Goal: Information Seeking & Learning: Check status

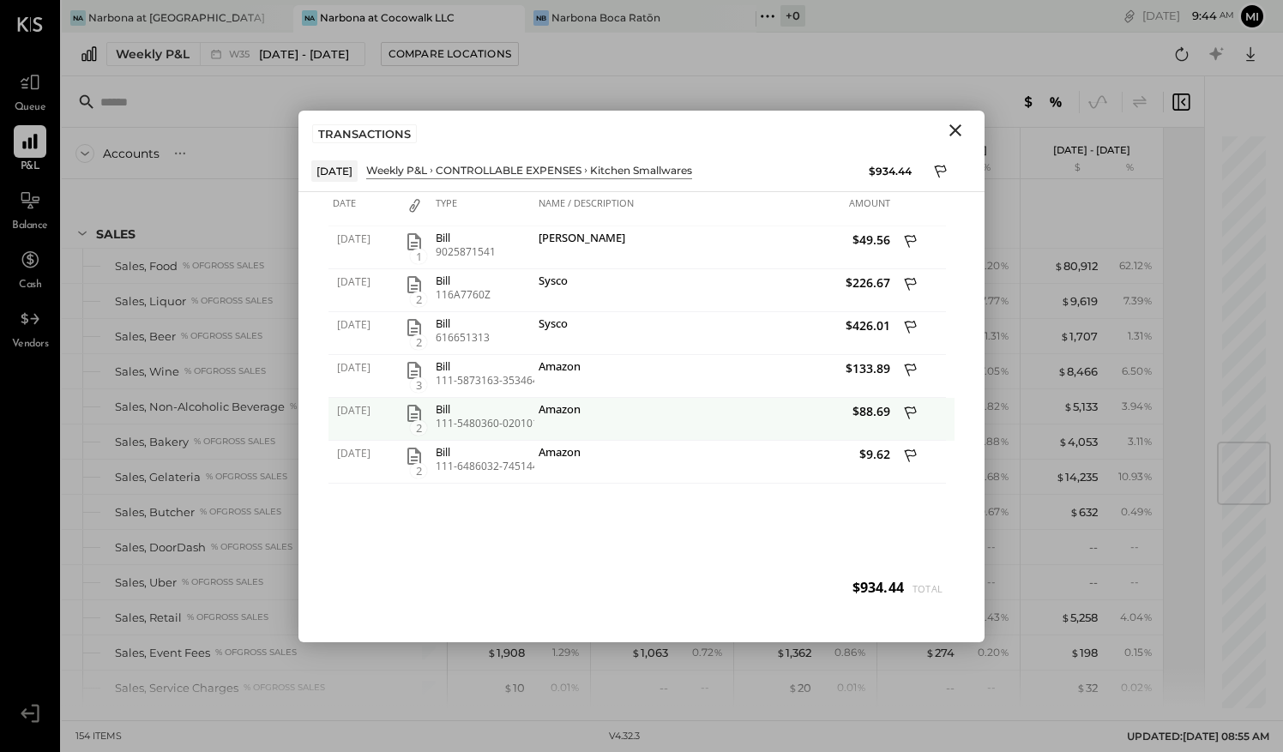
scroll to position [2583, 0]
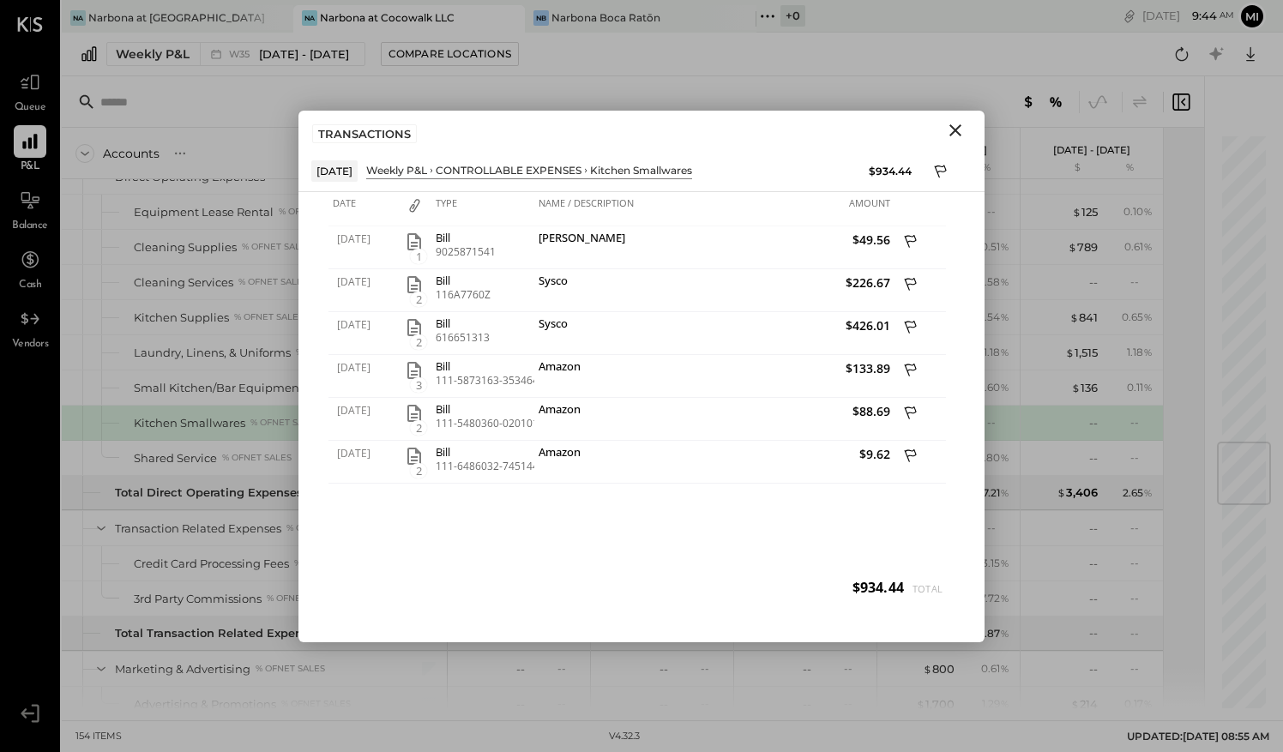
click at [954, 128] on icon "Close" at bounding box center [956, 130] width 12 height 12
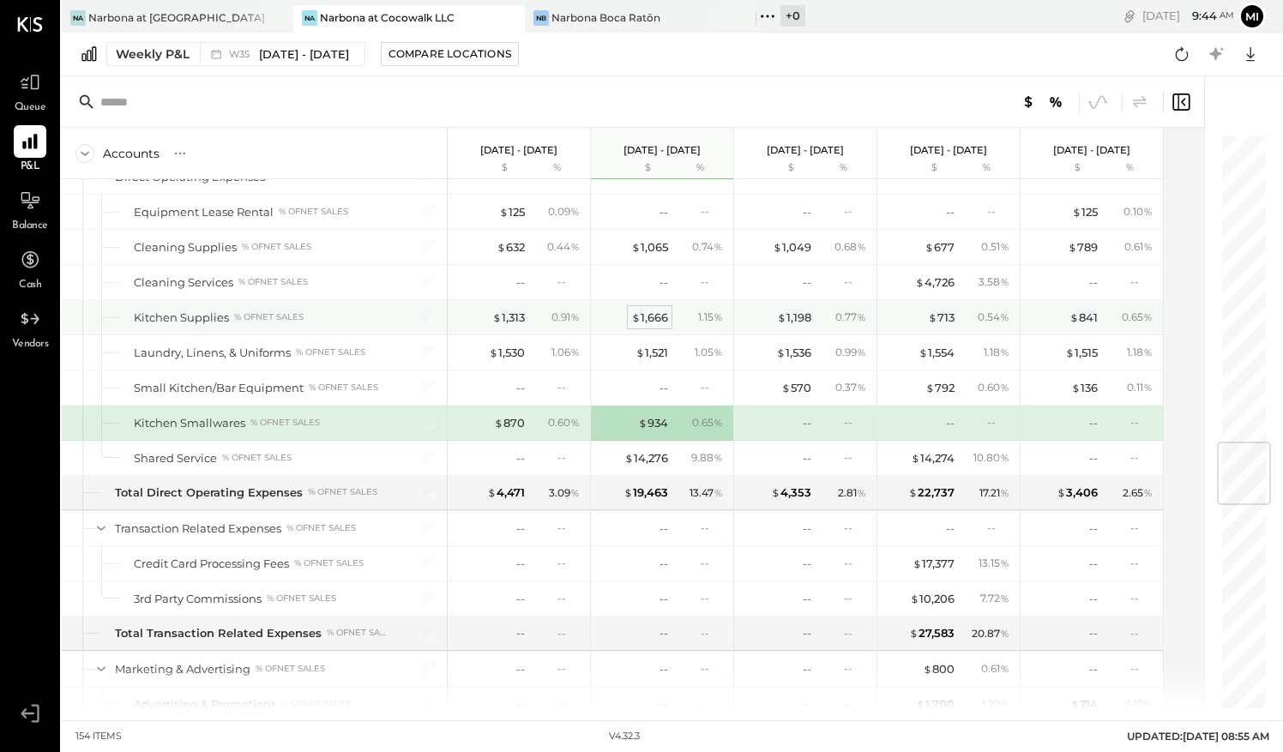
click at [647, 310] on div "$ 1,666" at bounding box center [649, 318] width 37 height 16
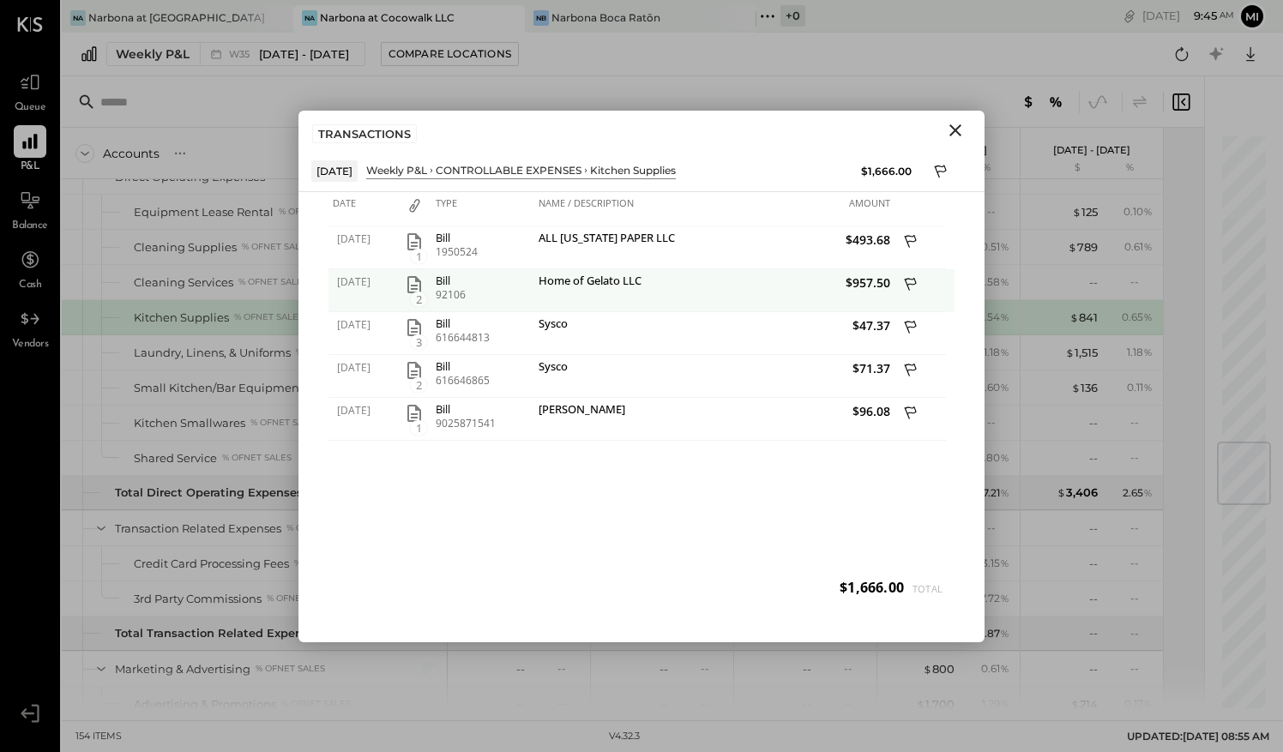
click at [414, 281] on icon "button" at bounding box center [414, 285] width 21 height 21
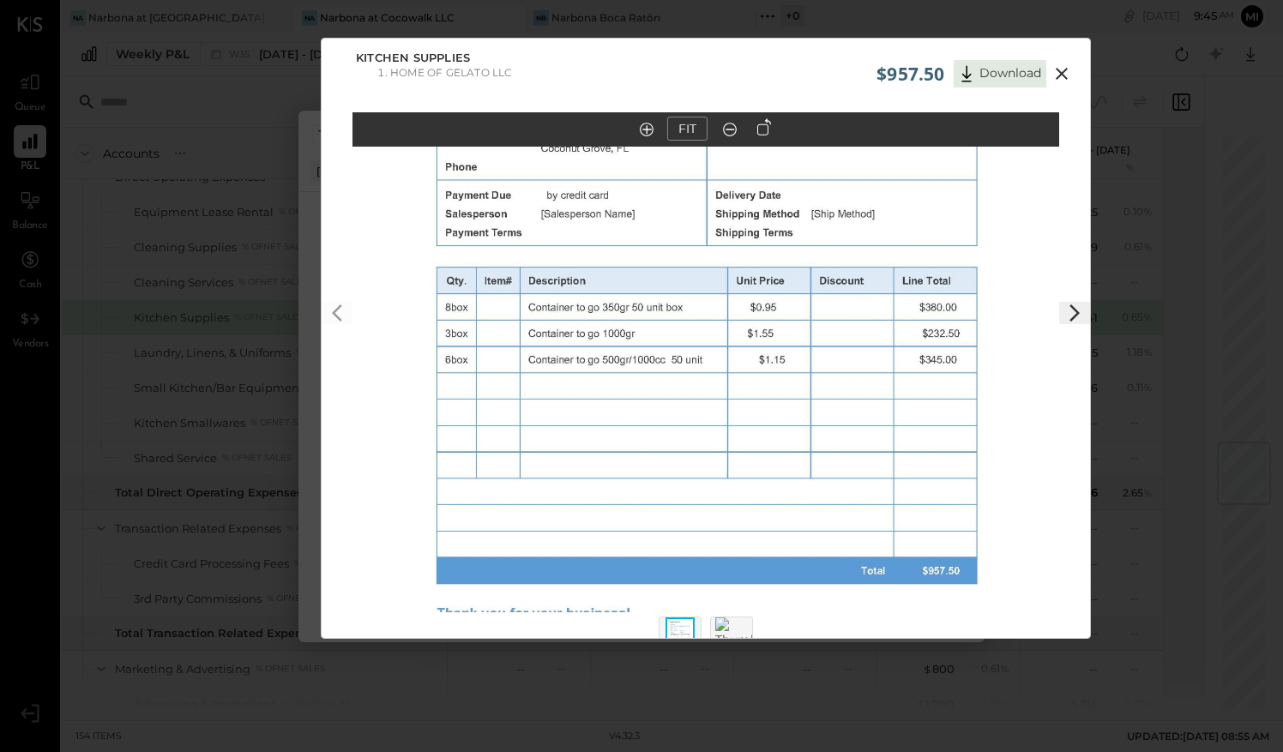
click at [1059, 70] on icon at bounding box center [1062, 73] width 21 height 21
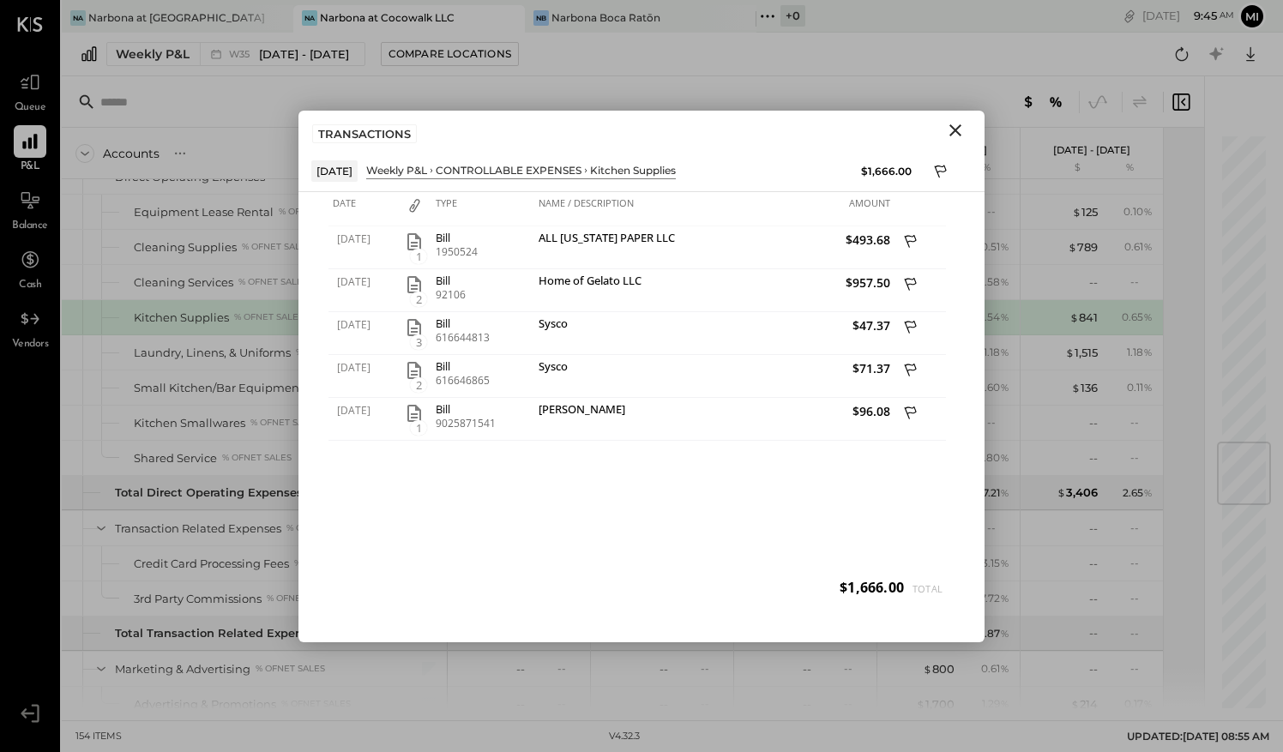
click at [955, 130] on icon "Close" at bounding box center [956, 130] width 12 height 12
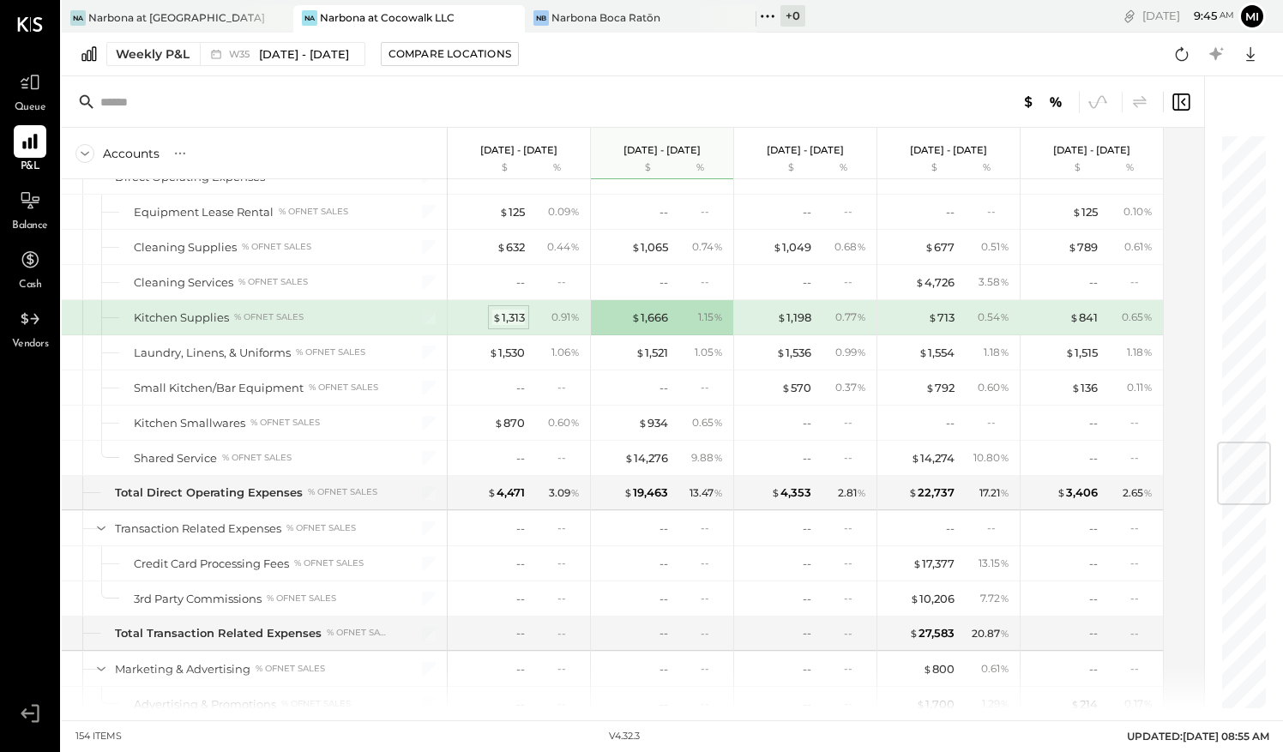
click at [503, 310] on div "$ 1,313" at bounding box center [508, 318] width 33 height 16
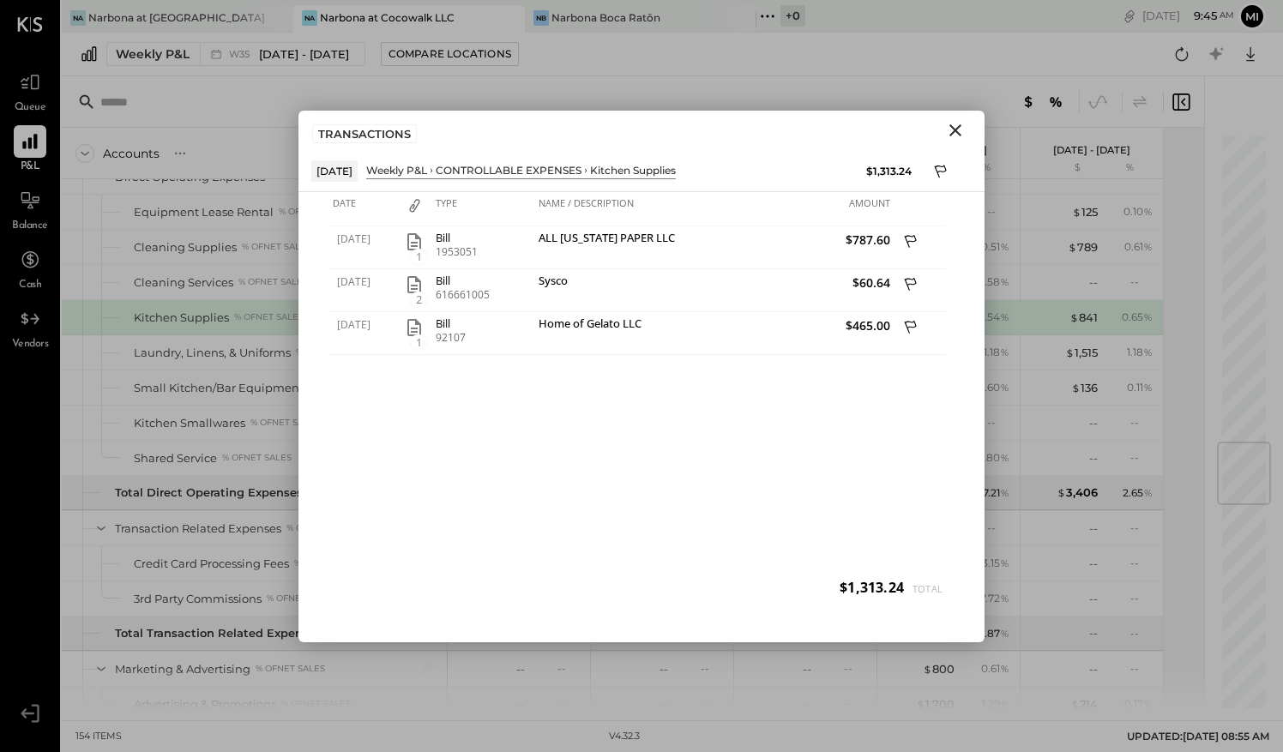
click at [958, 127] on icon "Close" at bounding box center [956, 130] width 12 height 12
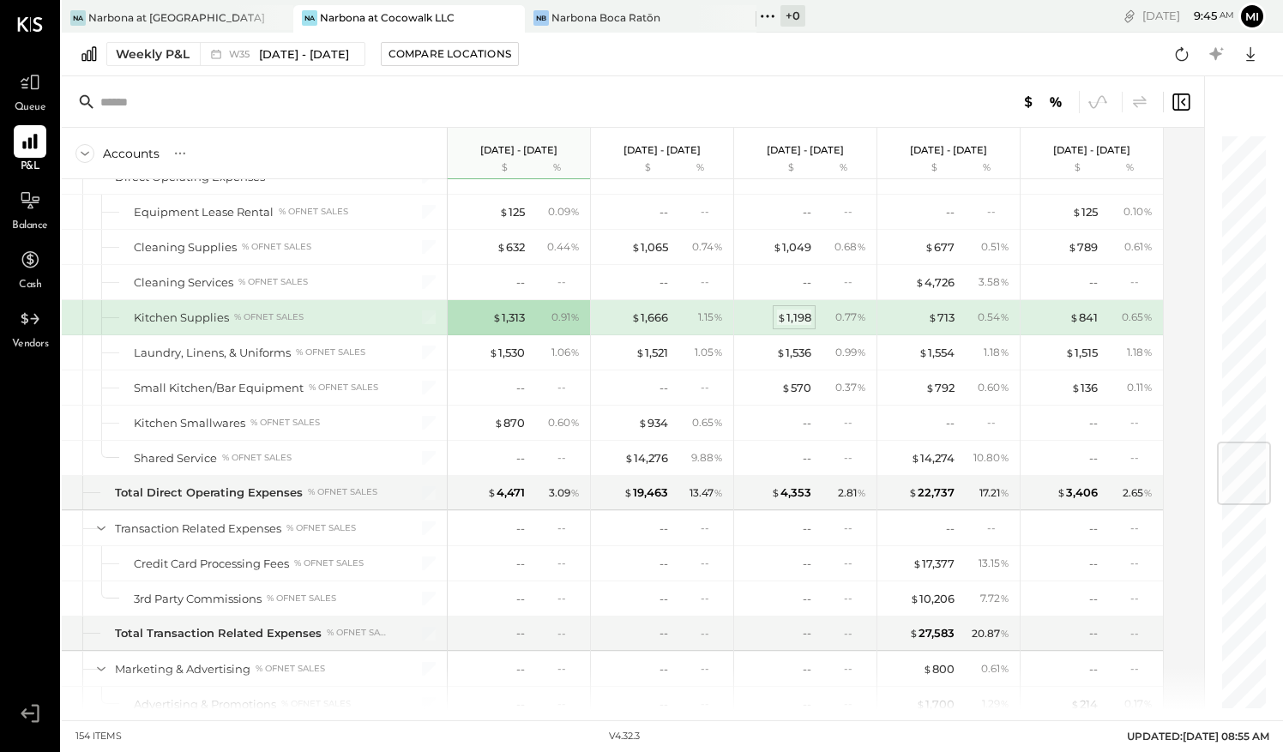
click at [805, 310] on div "$ 1,198" at bounding box center [794, 318] width 34 height 16
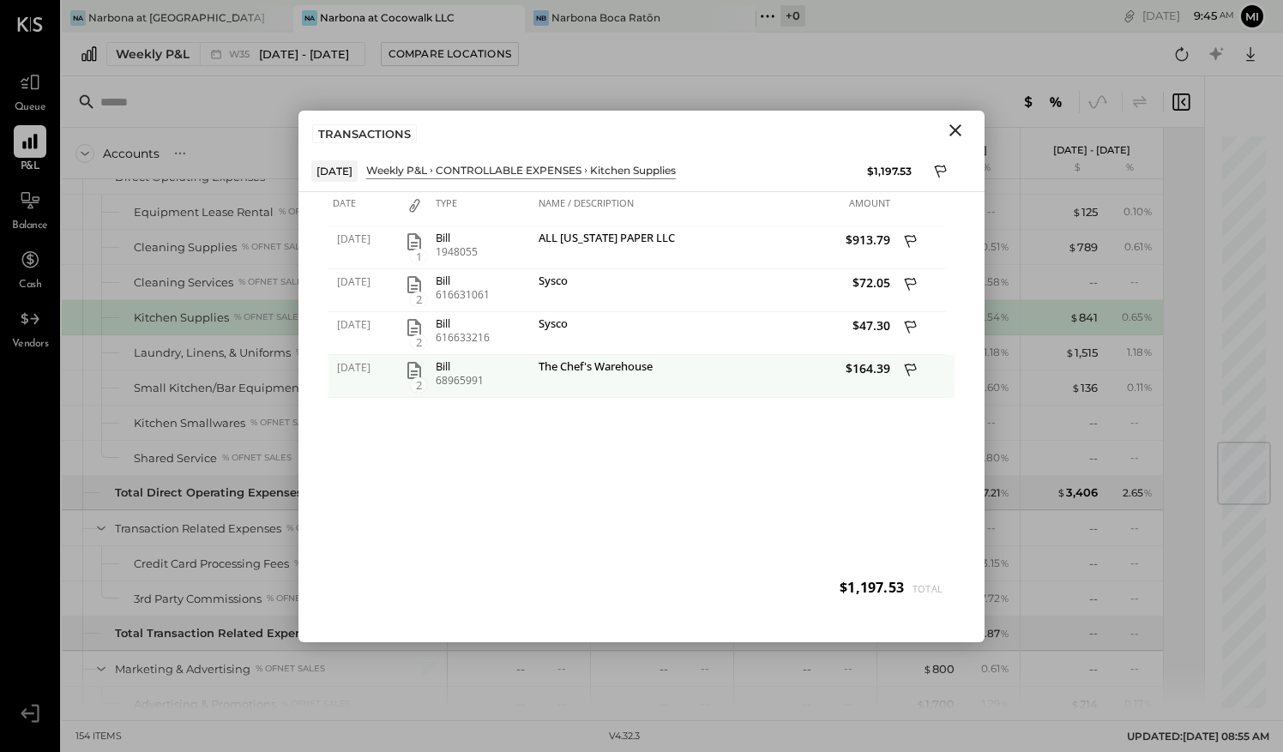
click at [415, 371] on icon "button" at bounding box center [414, 370] width 21 height 21
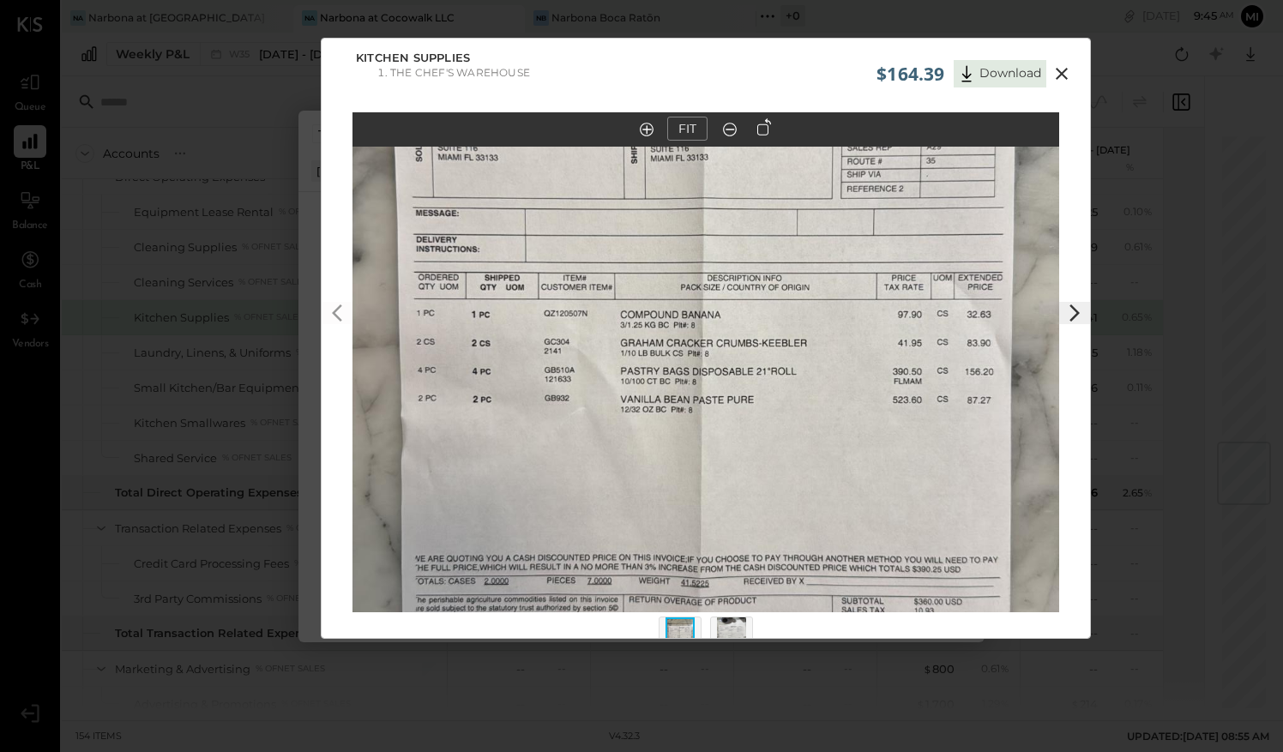
click at [1061, 72] on icon at bounding box center [1062, 74] width 12 height 12
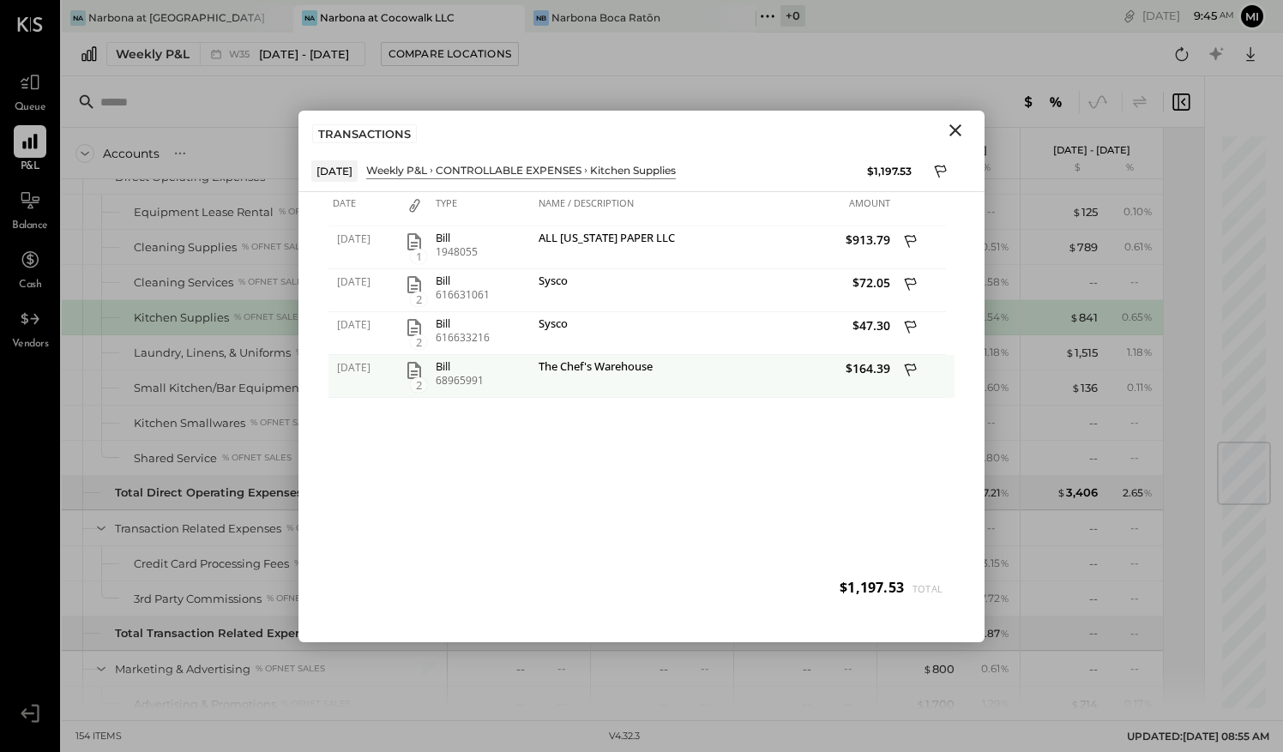
click at [412, 367] on icon "button" at bounding box center [414, 370] width 21 height 21
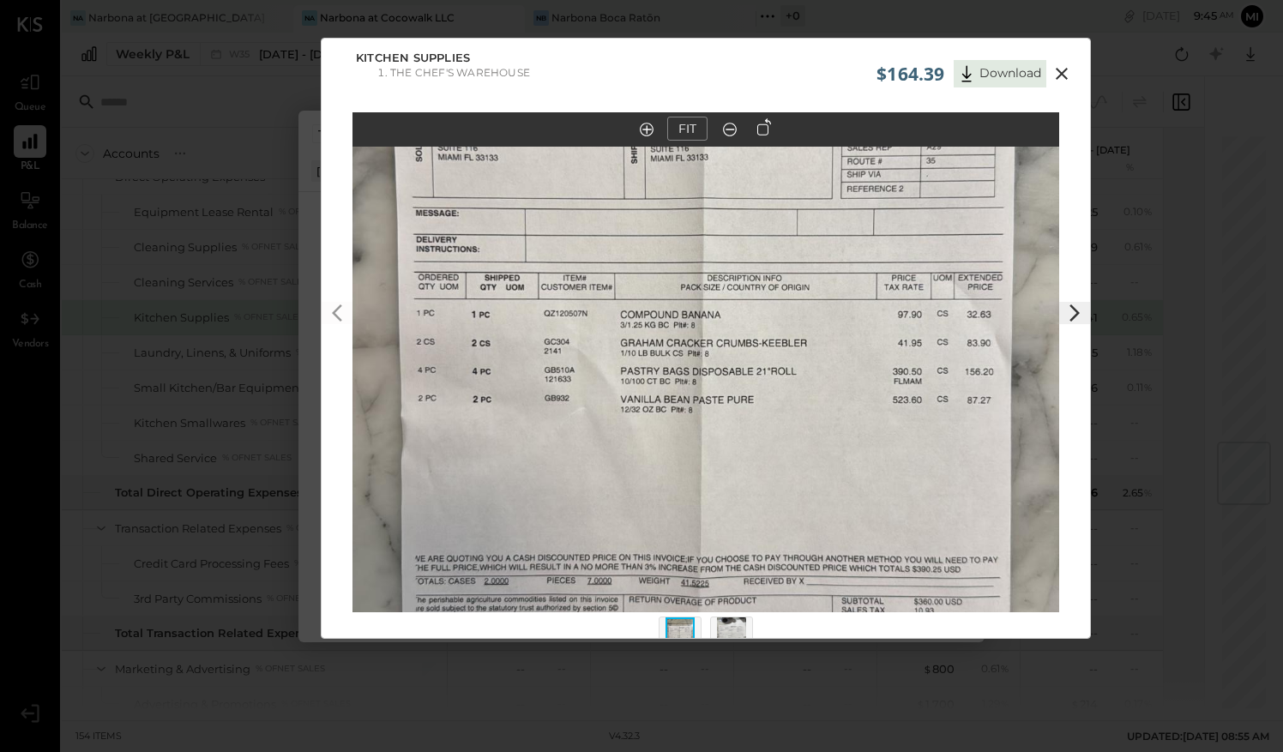
click at [1077, 309] on icon at bounding box center [1075, 313] width 21 height 21
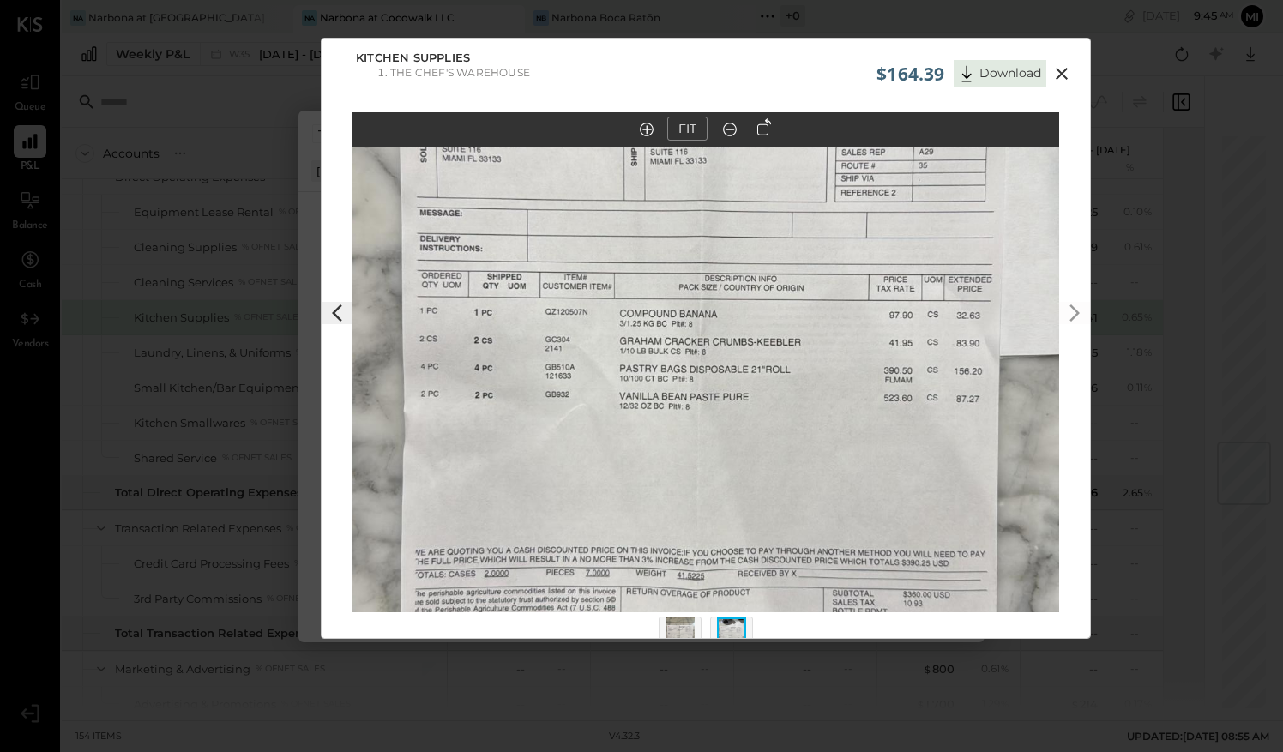
click at [1062, 74] on icon at bounding box center [1062, 73] width 21 height 21
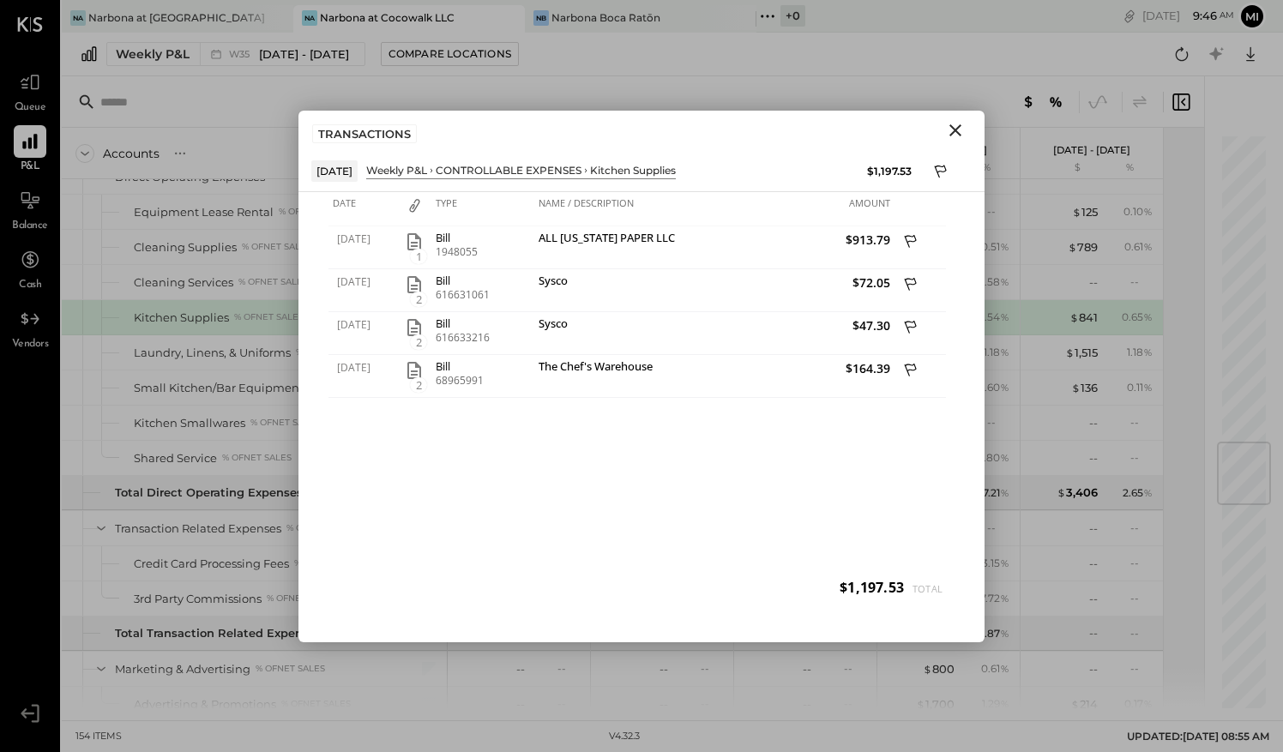
click at [953, 127] on icon "Close" at bounding box center [956, 130] width 12 height 12
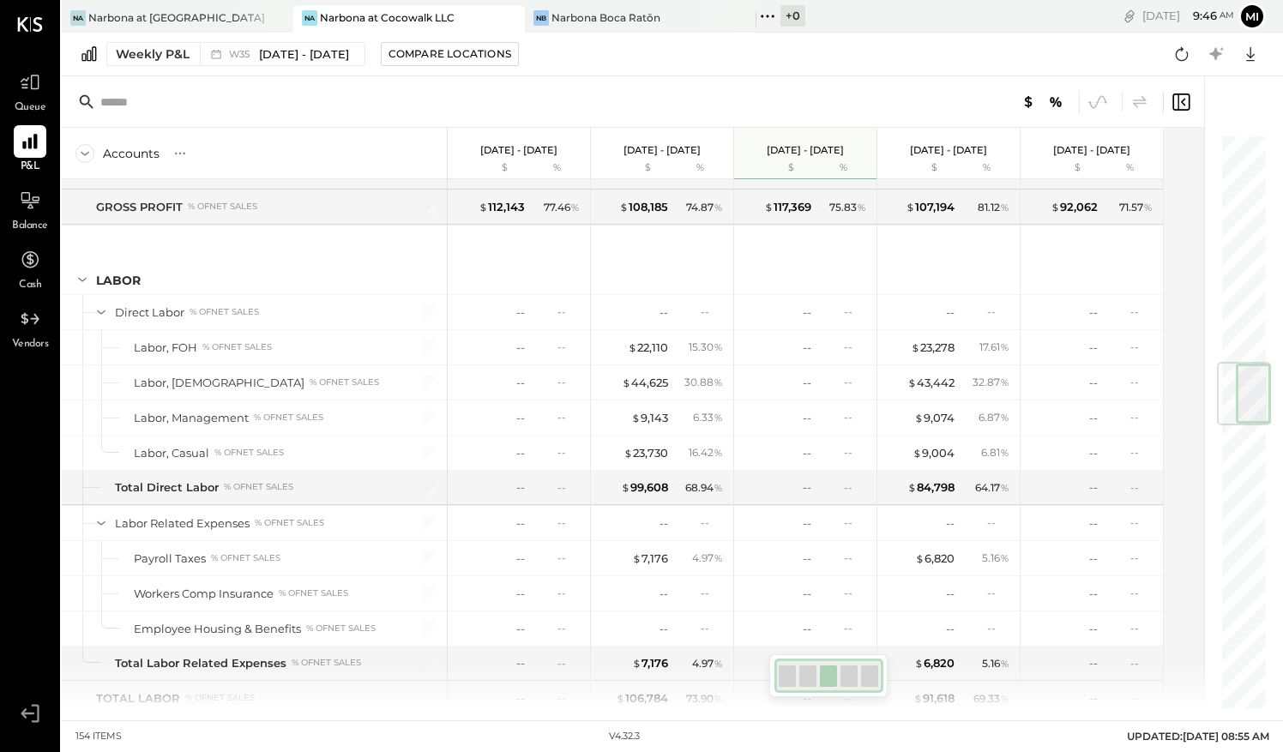
scroll to position [1814, 0]
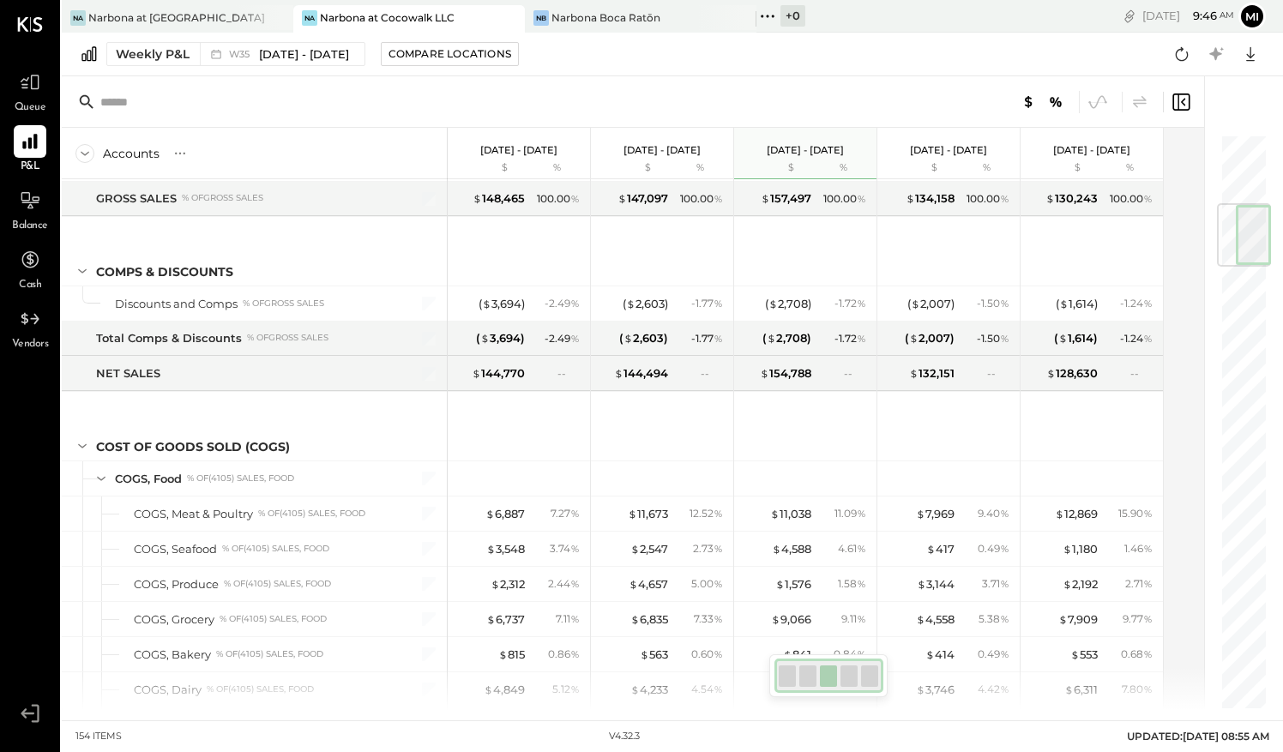
drag, startPoint x: 1237, startPoint y: 462, endPoint x: 1286, endPoint y: 223, distance: 244.3
click at [1282, 223] on html "Queue P&L Balance Cash Vendors v 4.32.3 Na Narbona at [GEOGRAPHIC_DATA] LLC [GE…" at bounding box center [641, 376] width 1283 height 752
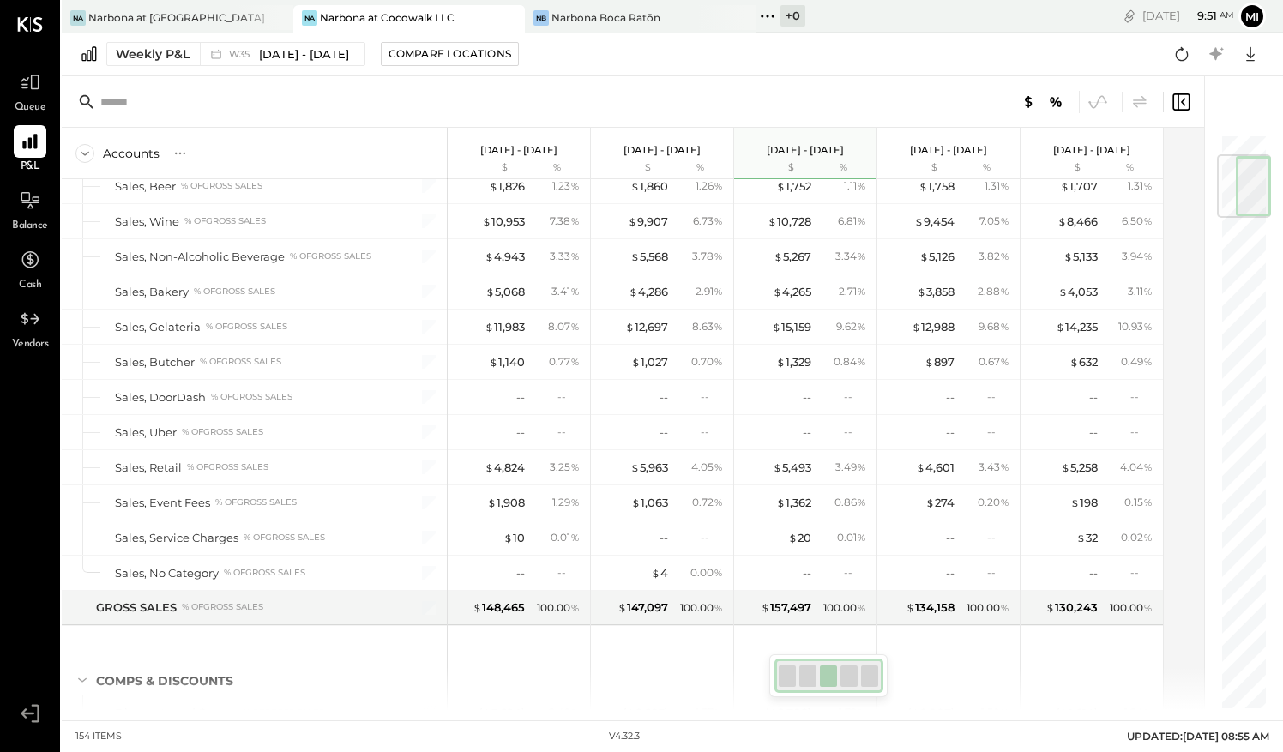
scroll to position [36, 0]
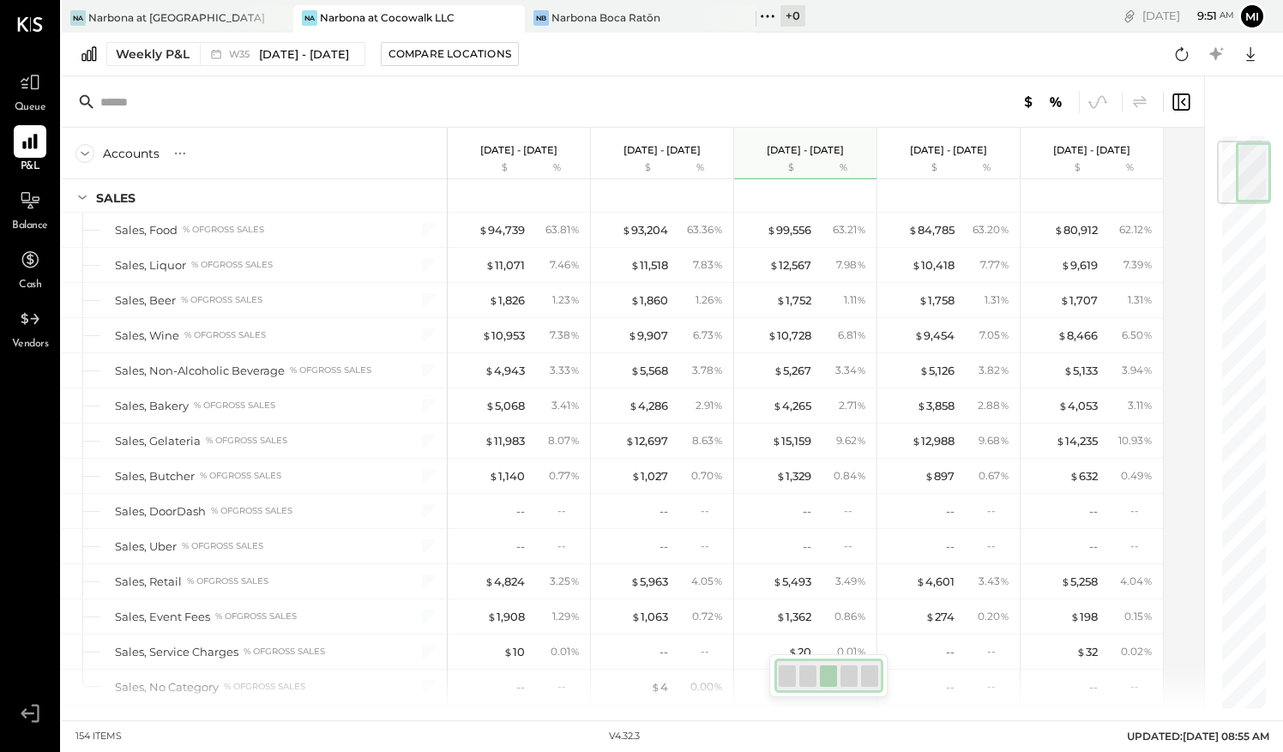
drag, startPoint x: 1253, startPoint y: 218, endPoint x: 1261, endPoint y: 156, distance: 62.2
click at [1261, 156] on div at bounding box center [1253, 172] width 35 height 60
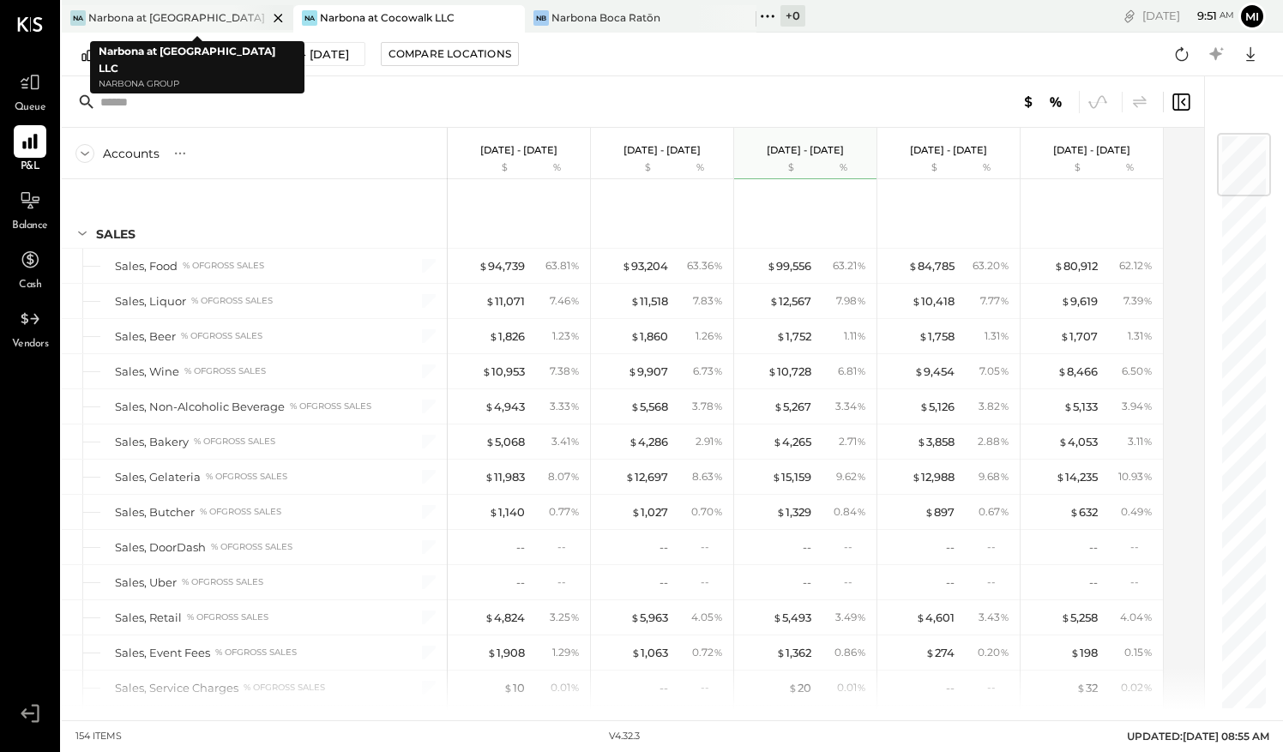
click at [149, 15] on div "Narbona at [GEOGRAPHIC_DATA] LLC" at bounding box center [177, 17] width 179 height 15
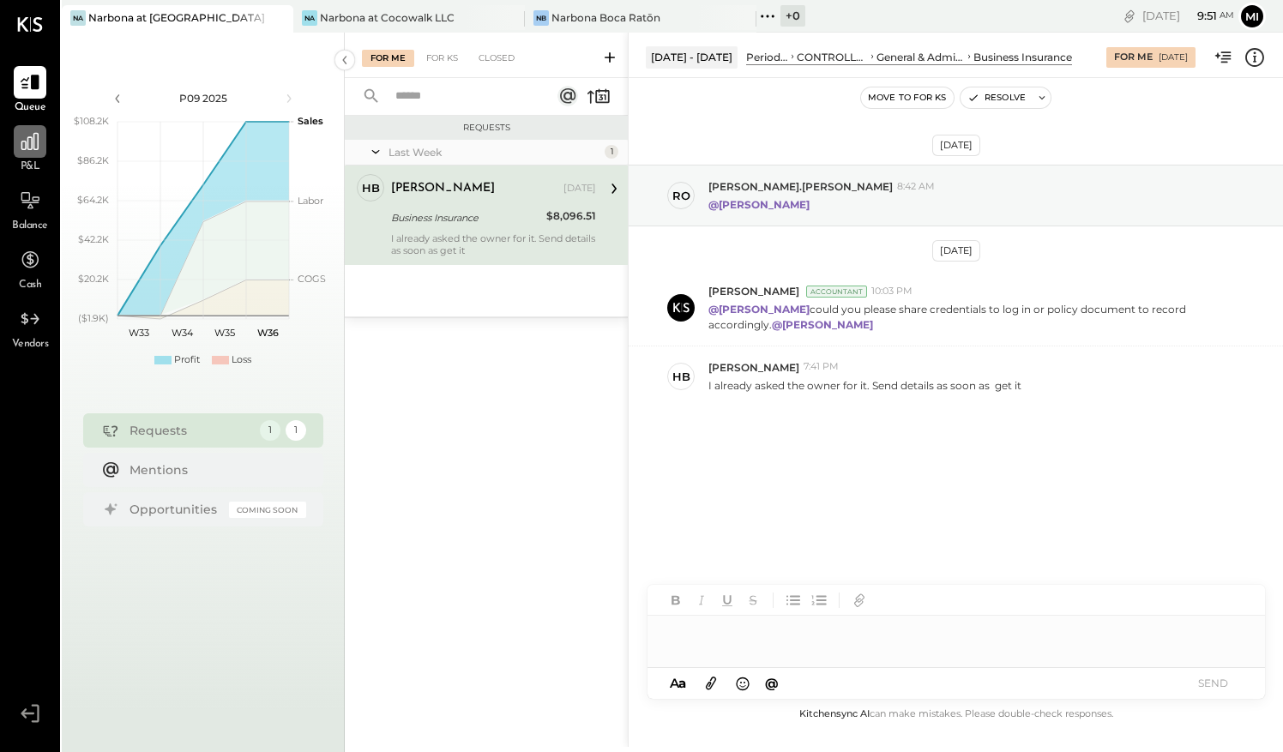
click at [34, 154] on div at bounding box center [30, 141] width 33 height 33
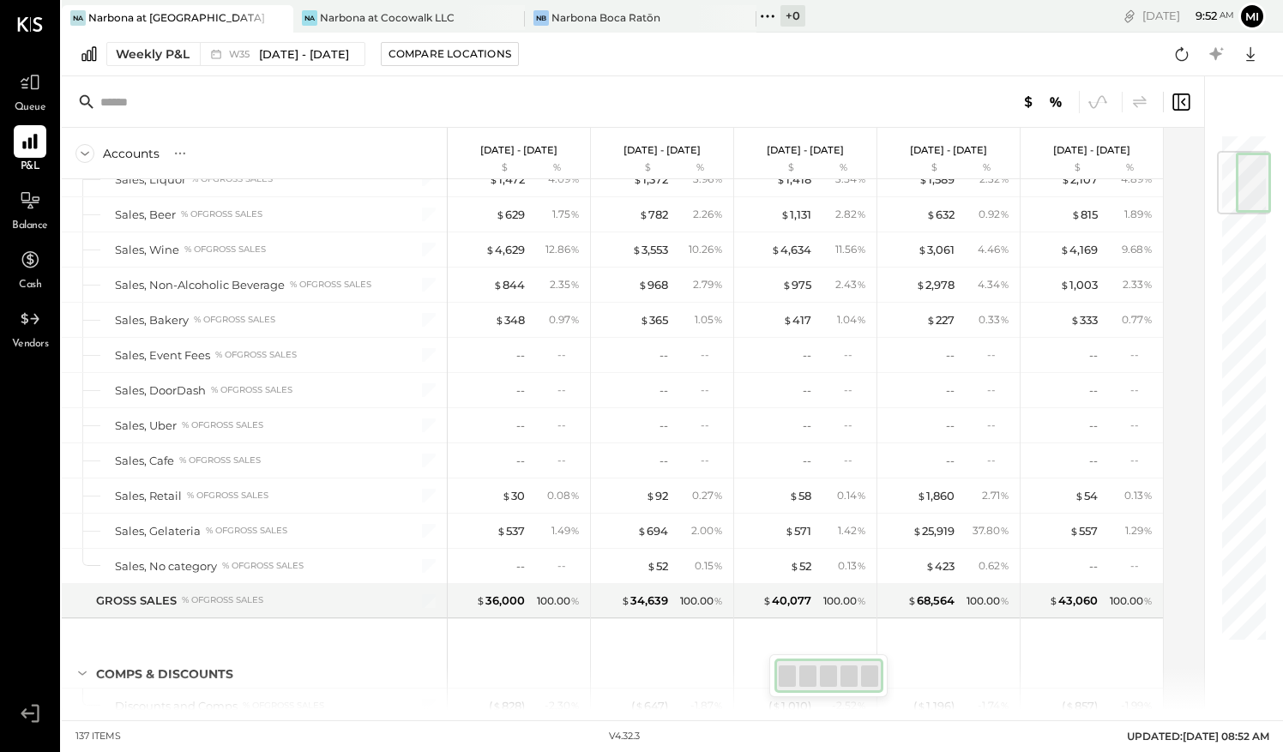
scroll to position [230, 0]
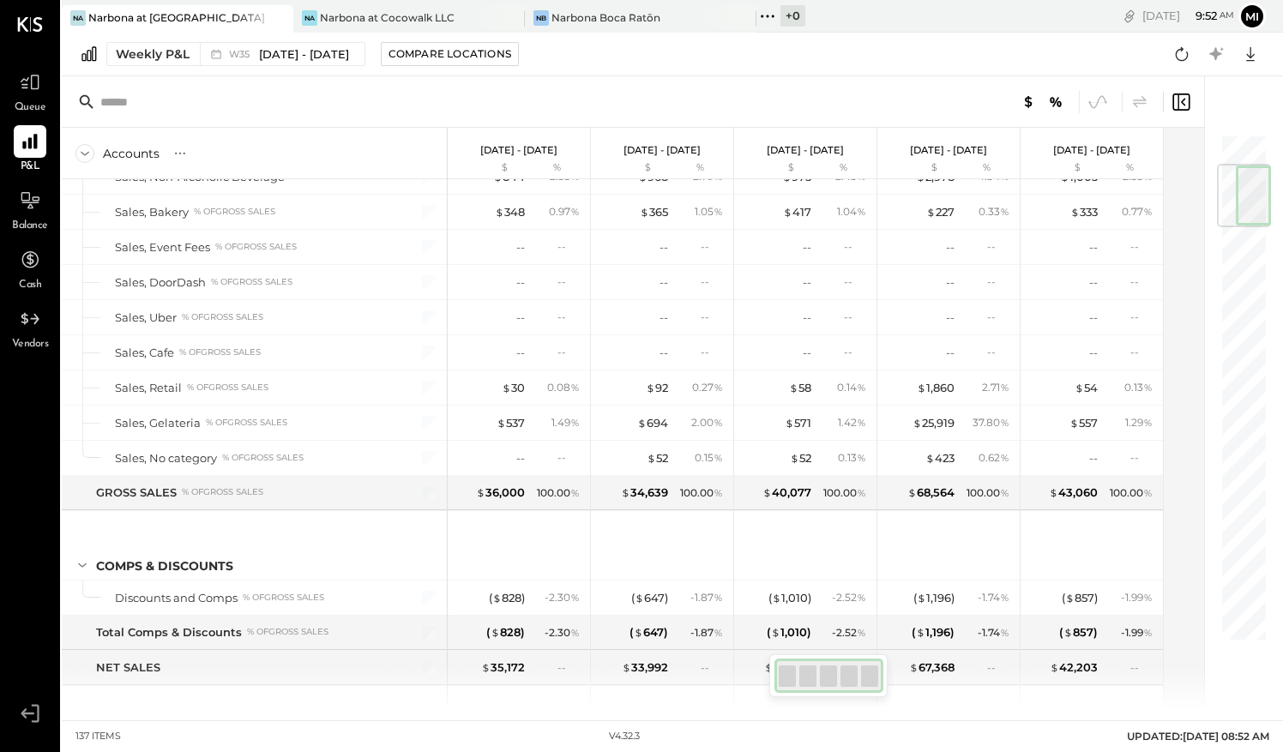
drag, startPoint x: 1249, startPoint y: 179, endPoint x: 1247, endPoint y: 210, distance: 30.9
click at [1247, 210] on div at bounding box center [1244, 195] width 54 height 63
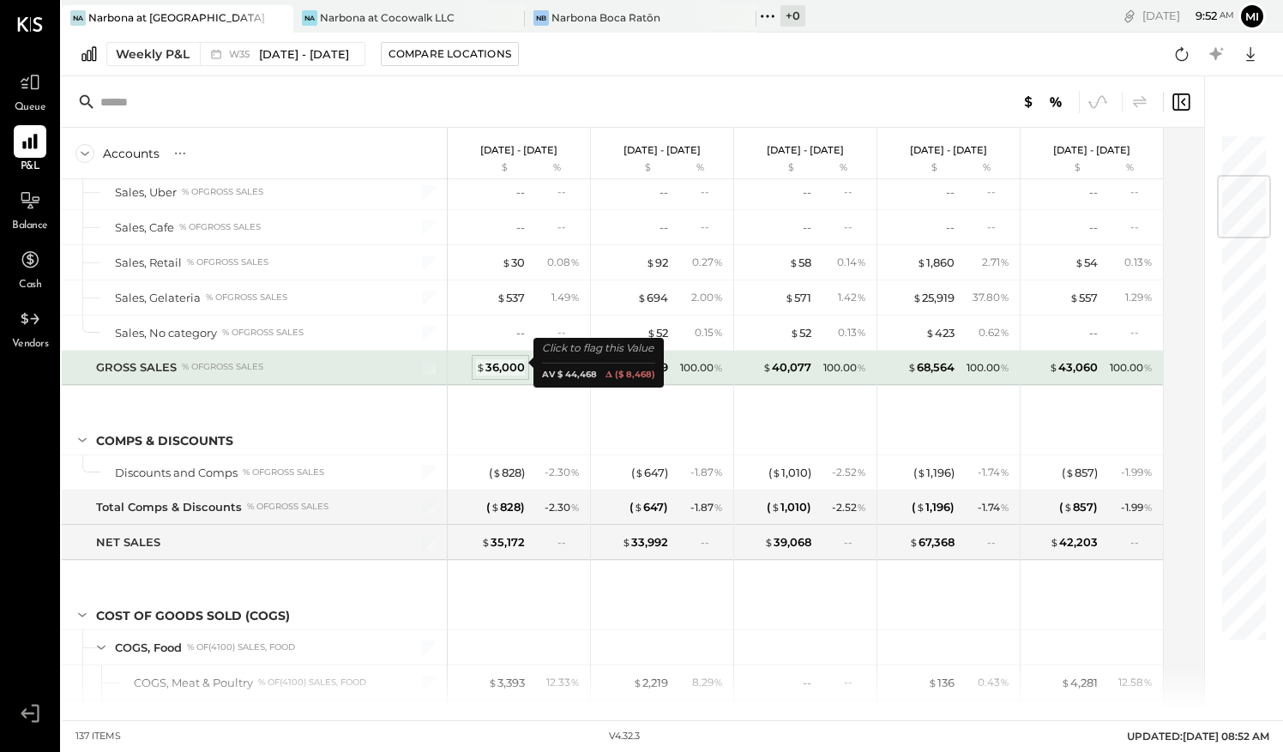
click at [510, 359] on div "$ 36,000" at bounding box center [500, 367] width 49 height 16
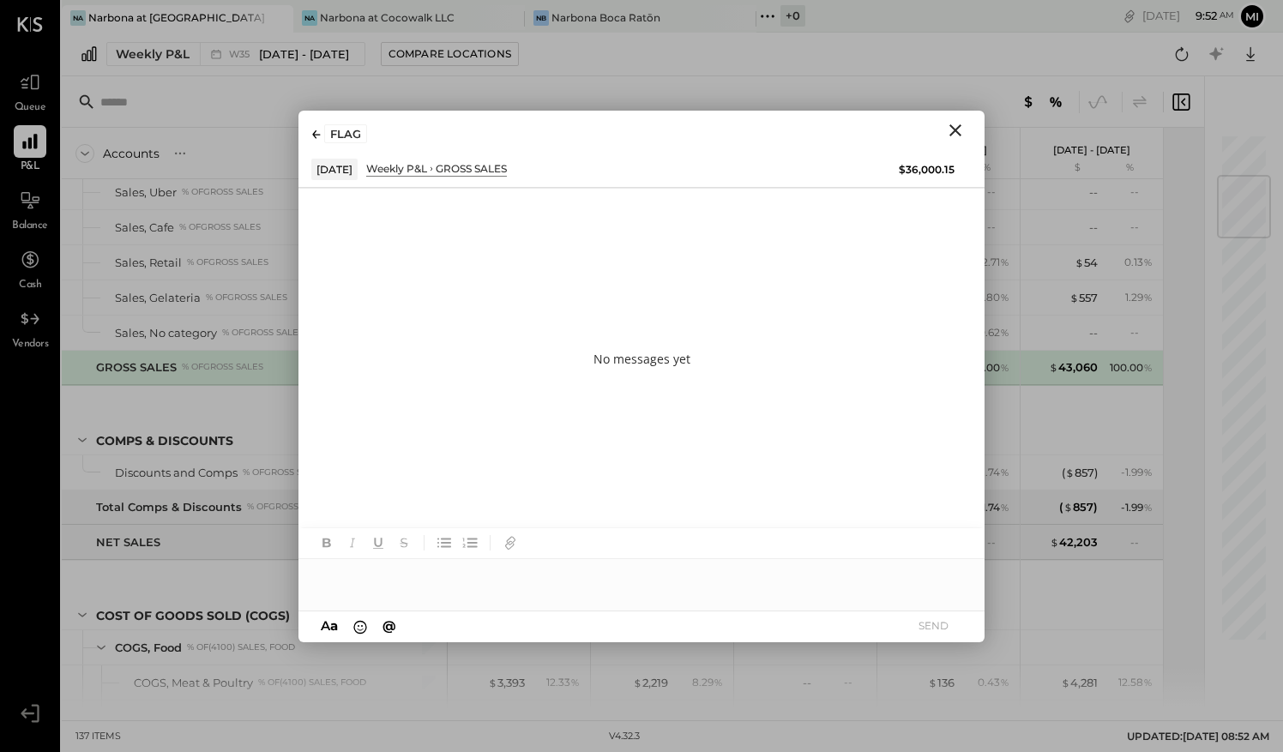
click at [955, 124] on icon "Close" at bounding box center [955, 130] width 21 height 21
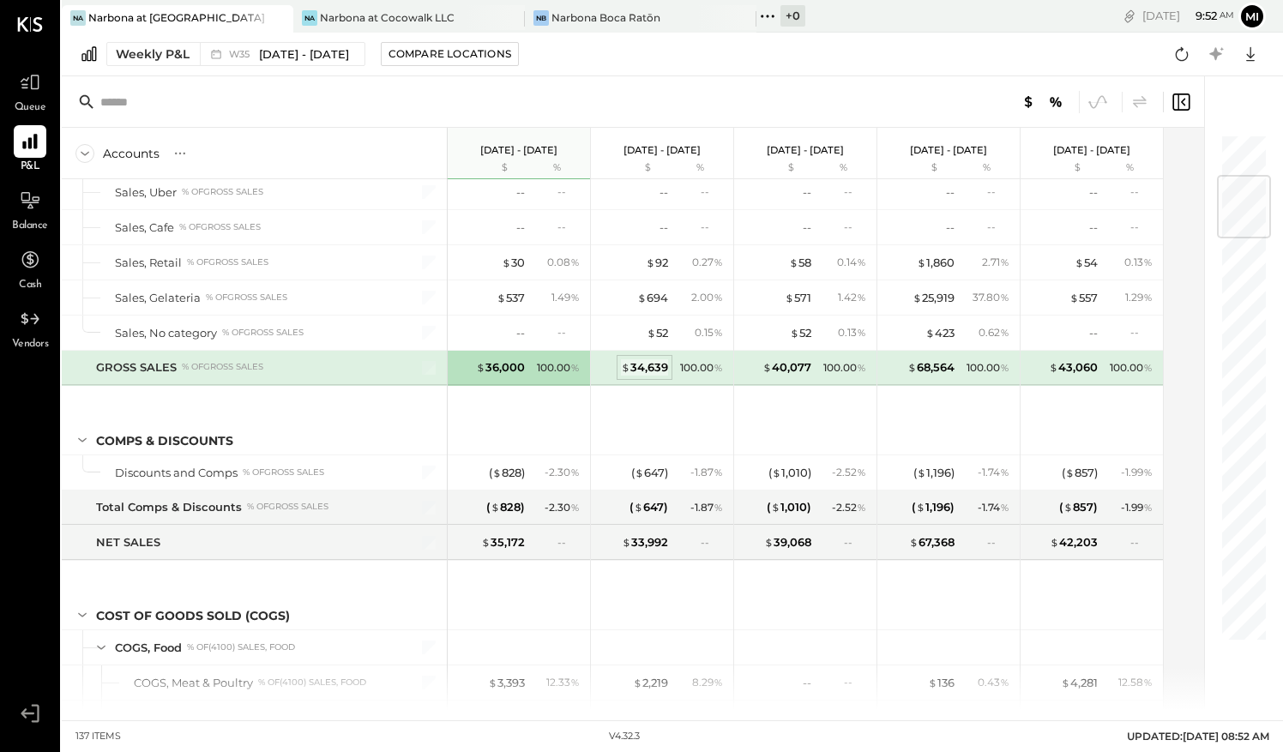
click at [654, 362] on div "$ 34,639" at bounding box center [644, 367] width 47 height 16
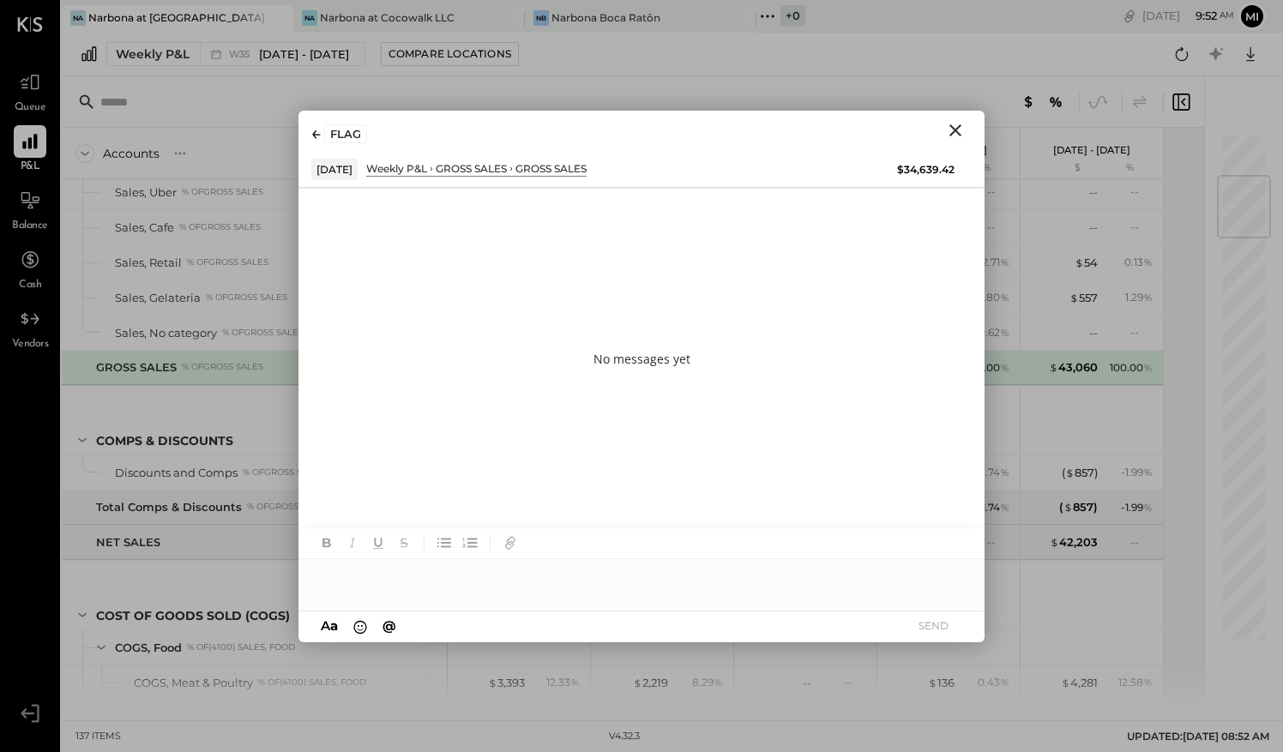
click at [959, 130] on icon "Close" at bounding box center [955, 130] width 21 height 21
